Goal: Task Accomplishment & Management: Use online tool/utility

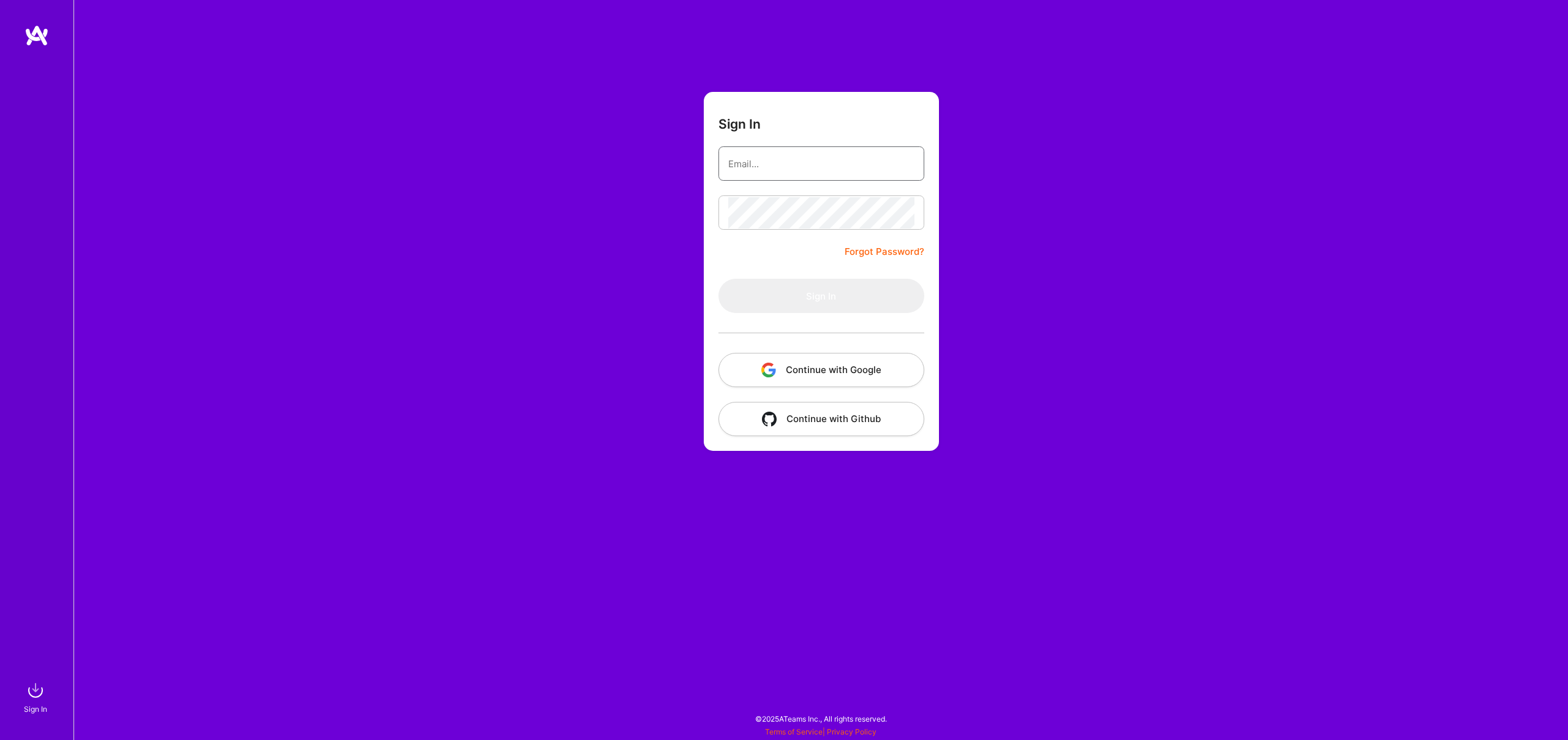
type input "[EMAIL_ADDRESS][DOMAIN_NAME]"
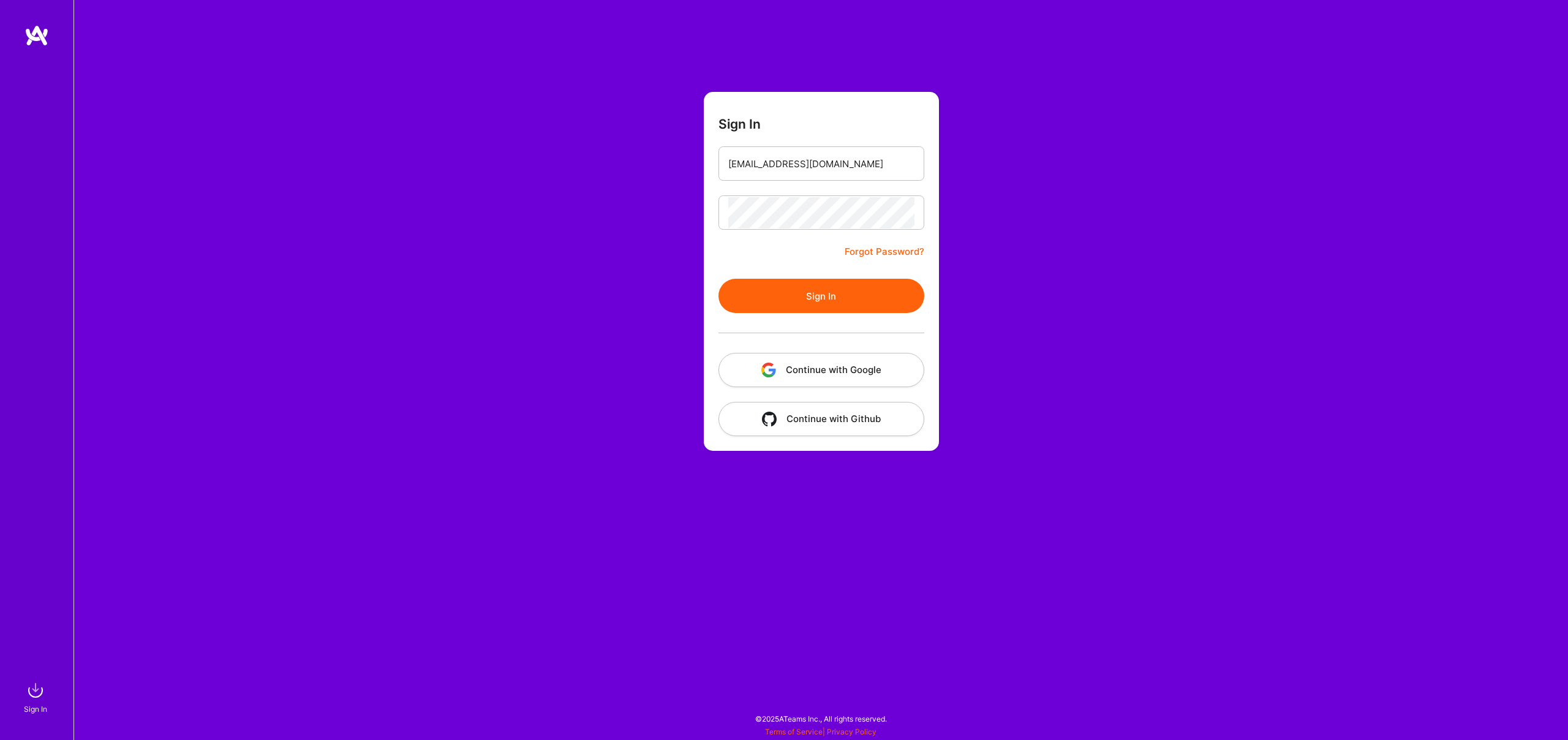
click at [786, 231] on form "Sign In [EMAIL_ADDRESS][DOMAIN_NAME] Forgot Password? Sign In Continue with Goo…" at bounding box center [821, 271] width 235 height 359
click at [777, 291] on button "Sign In" at bounding box center [821, 296] width 206 height 34
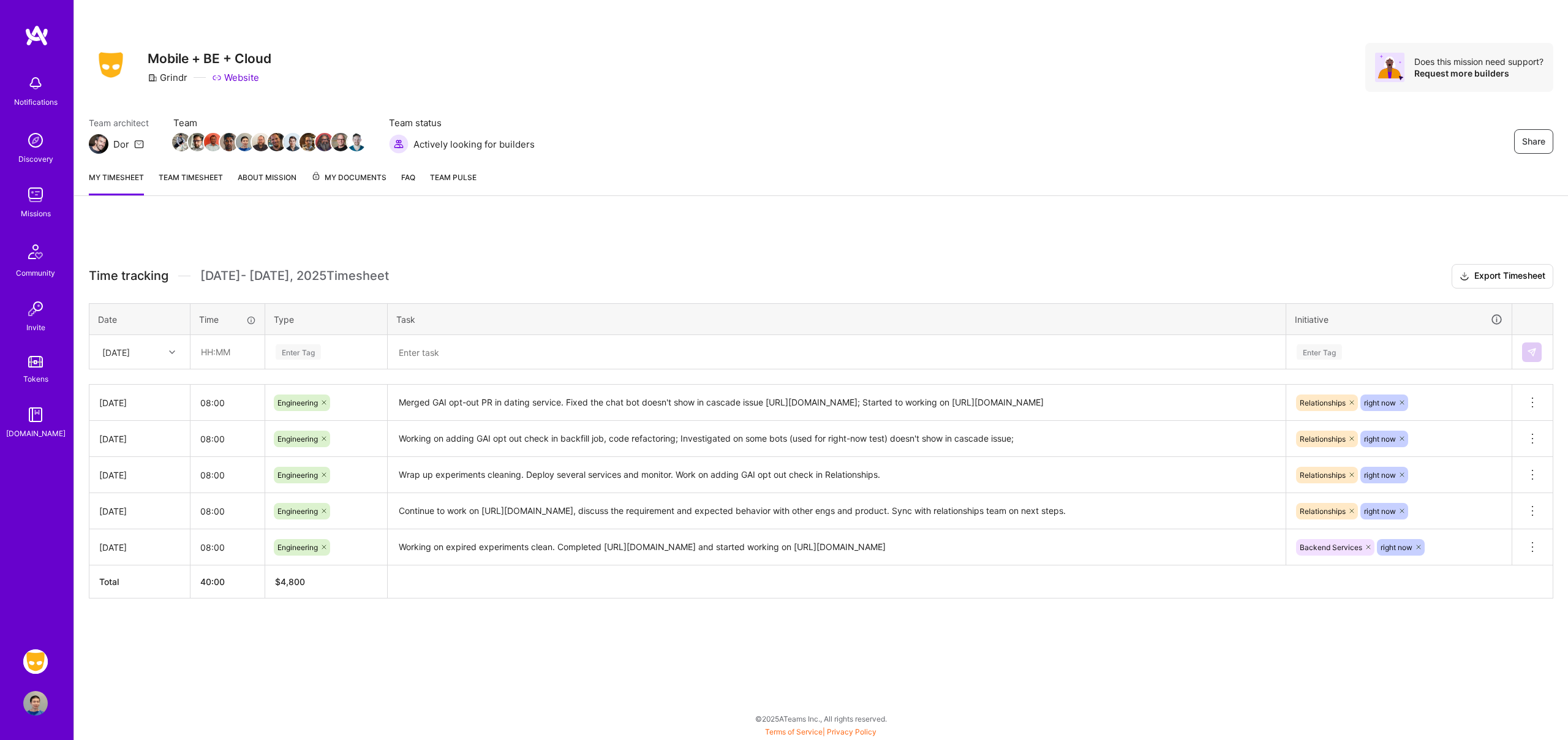
click at [182, 182] on link "Team timesheet" at bounding box center [191, 182] width 65 height 24
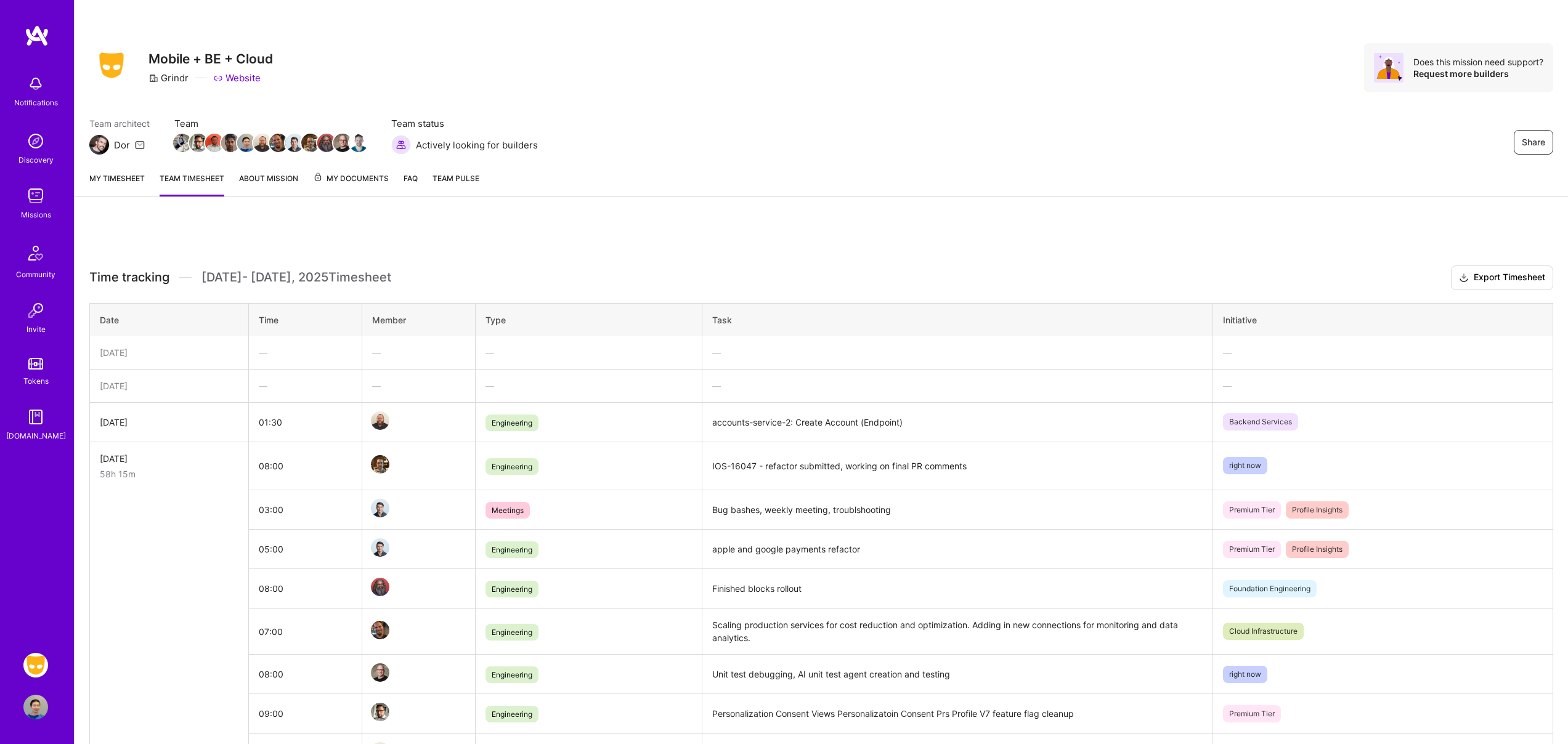
click at [125, 181] on link "My timesheet" at bounding box center [117, 183] width 56 height 24
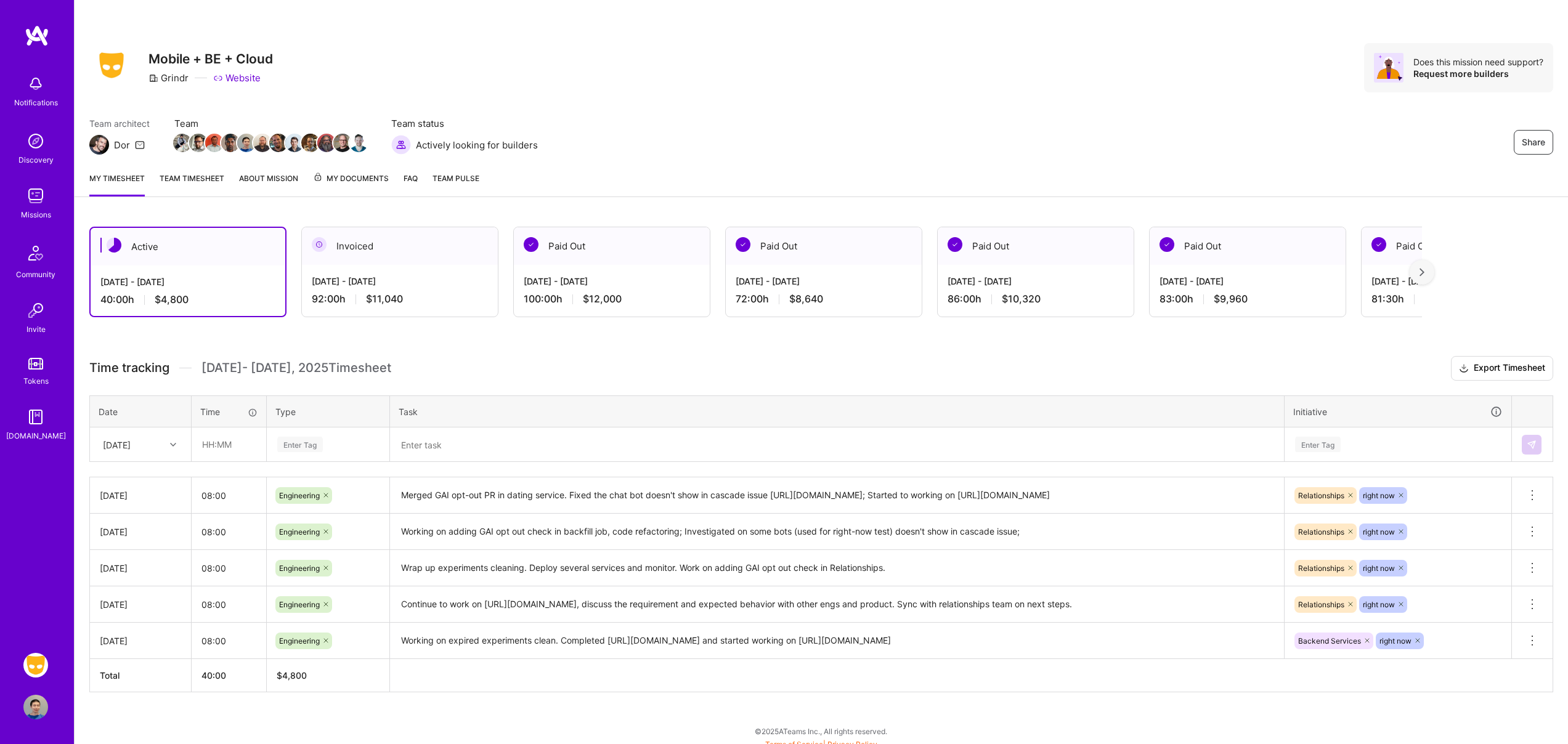
click at [205, 180] on link "Team timesheet" at bounding box center [192, 183] width 65 height 24
